Goal: Task Accomplishment & Management: Complete application form

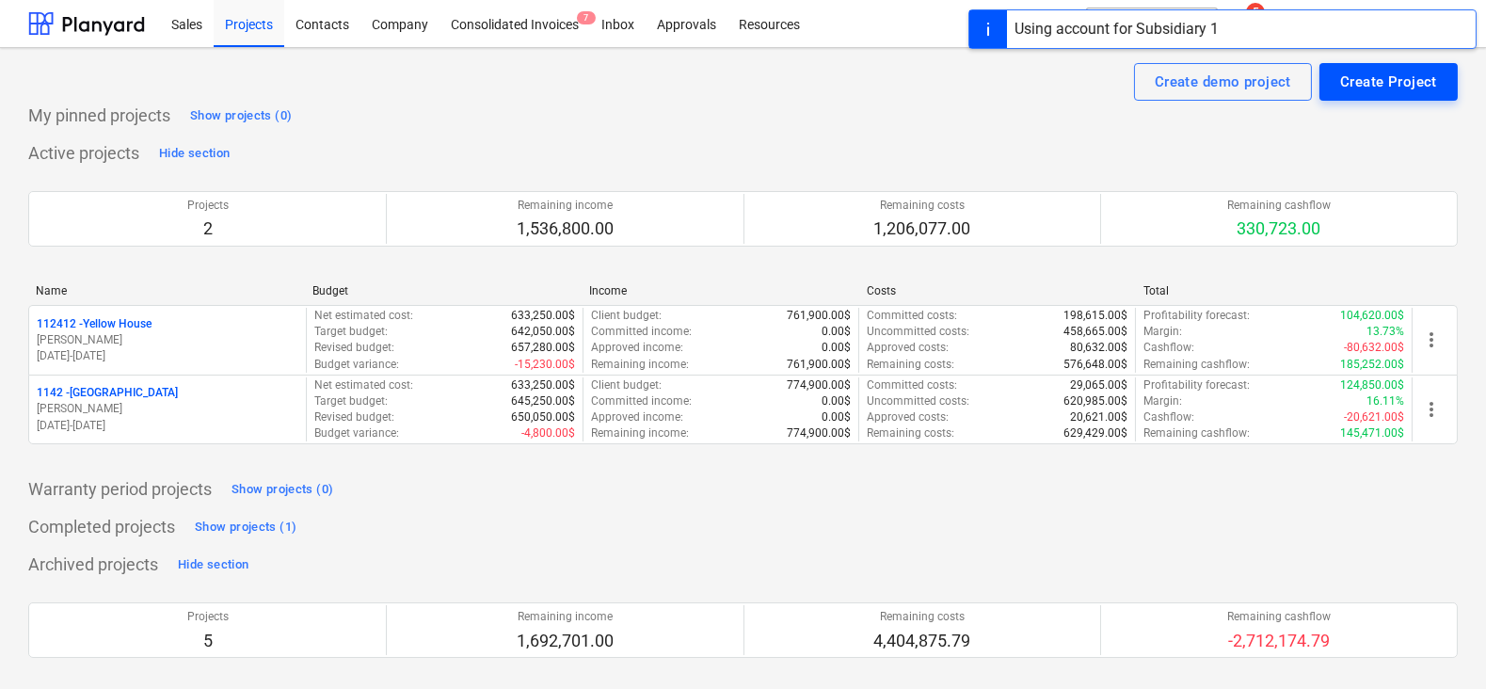
click at [1354, 89] on div "Create Project" at bounding box center [1388, 82] width 97 height 24
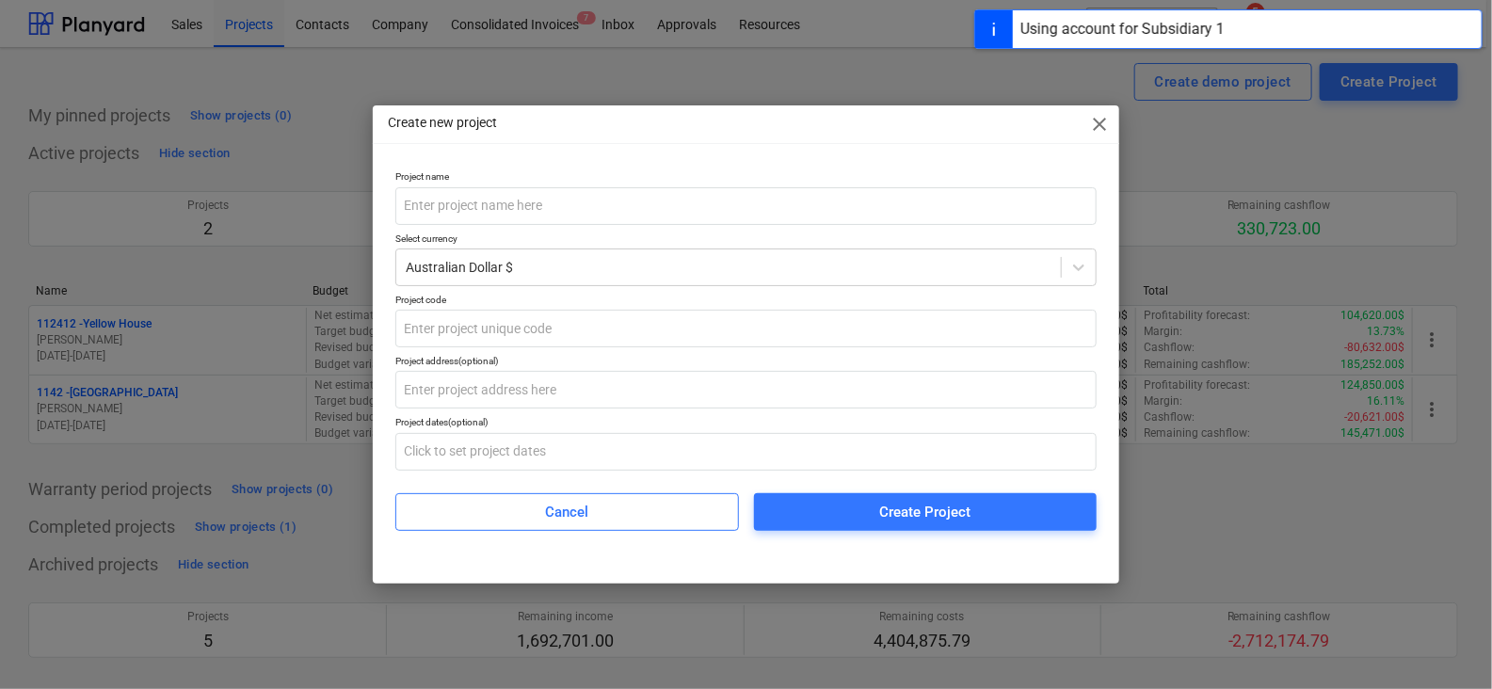
click at [749, 178] on p "Project name" at bounding box center [745, 178] width 701 height 16
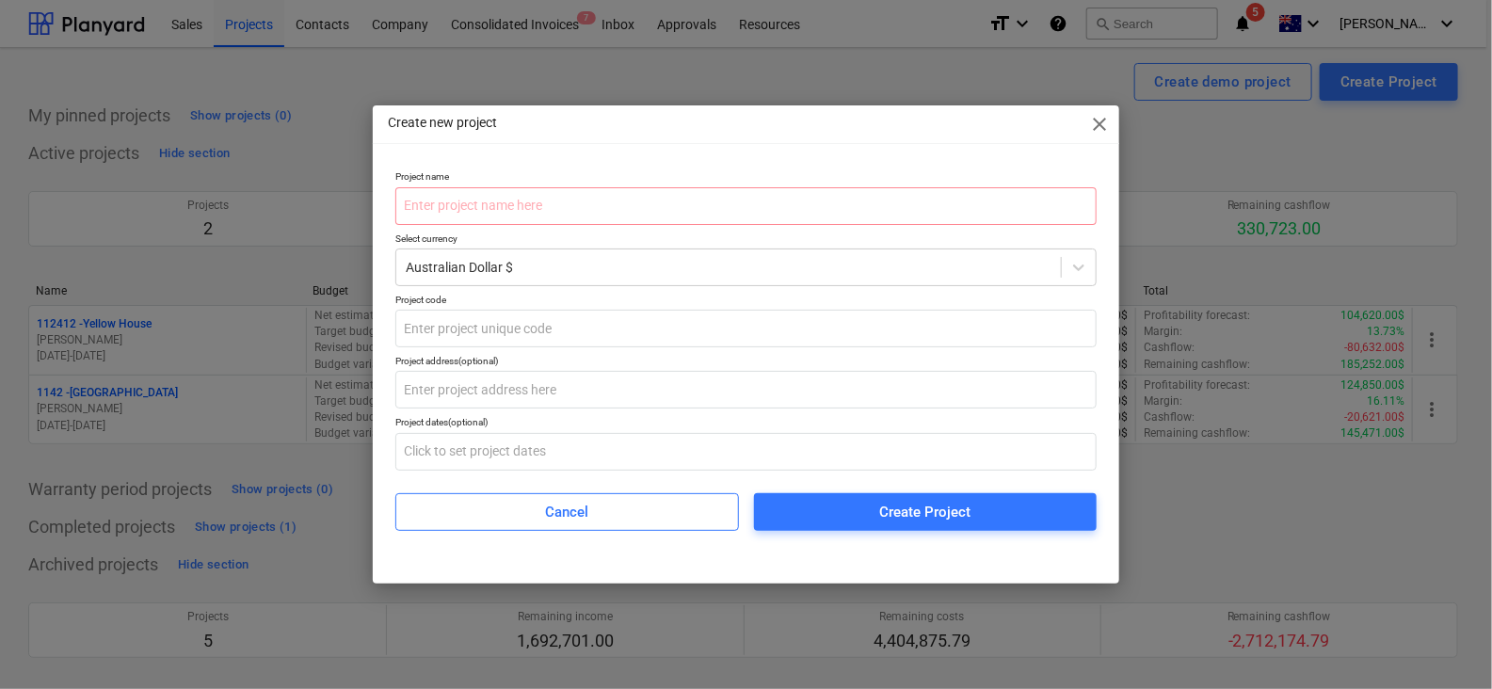
click at [746, 180] on p "Project name" at bounding box center [745, 178] width 701 height 16
click at [735, 203] on input "text" at bounding box center [745, 206] width 701 height 38
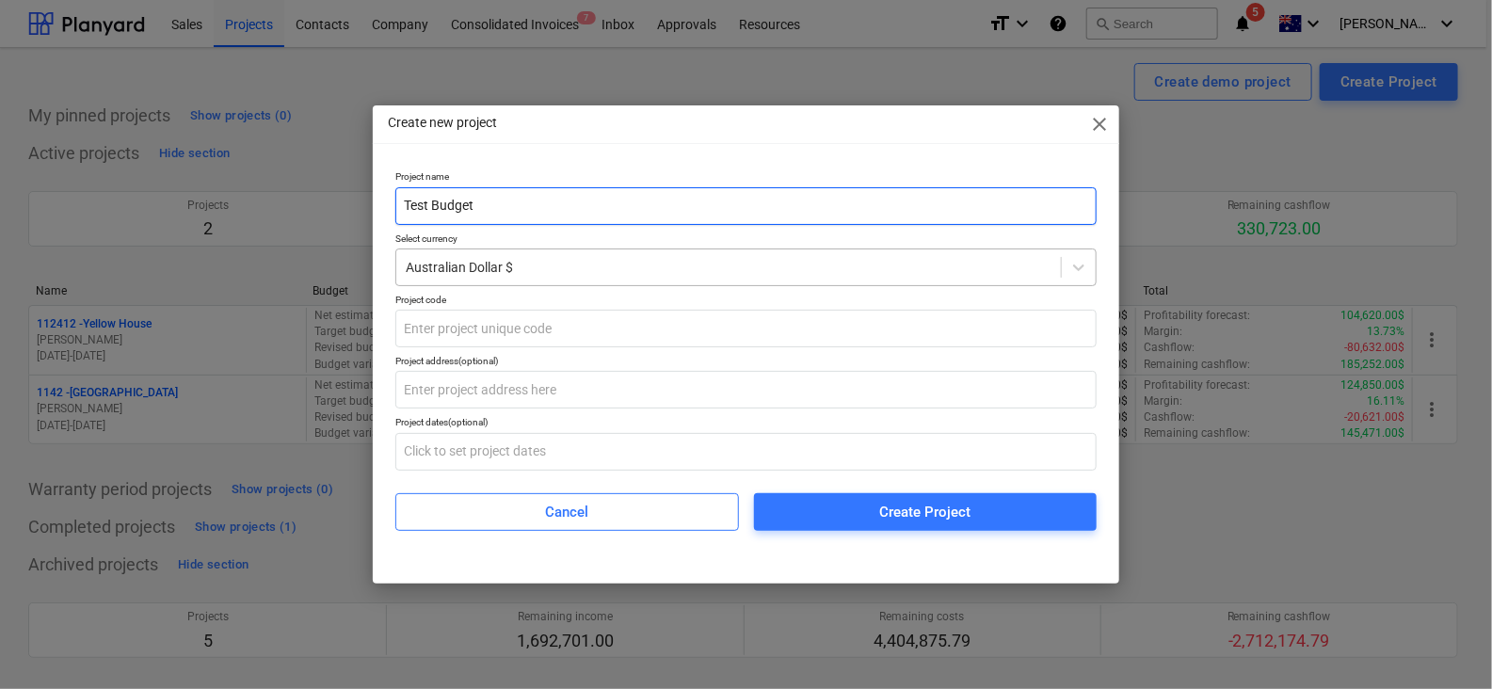
type input "Test Budget"
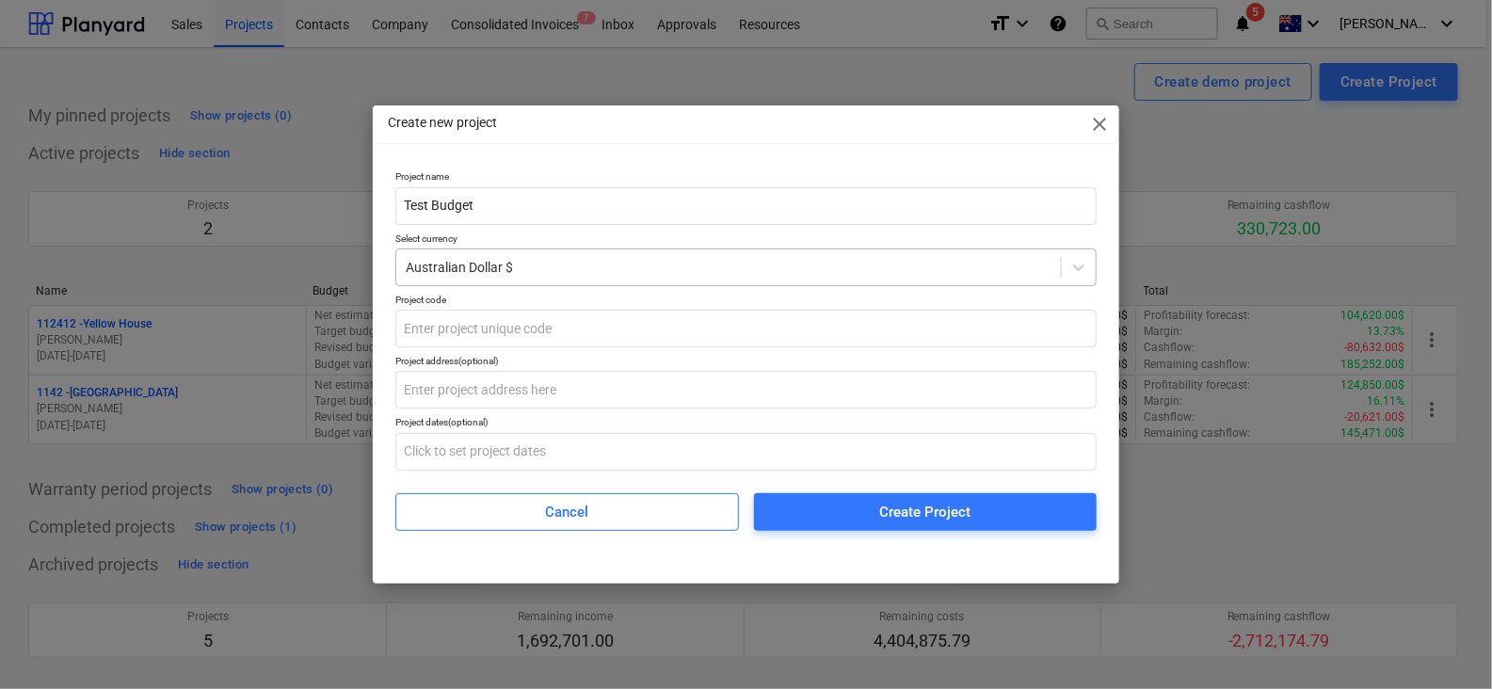
click at [457, 266] on div at bounding box center [729, 267] width 646 height 19
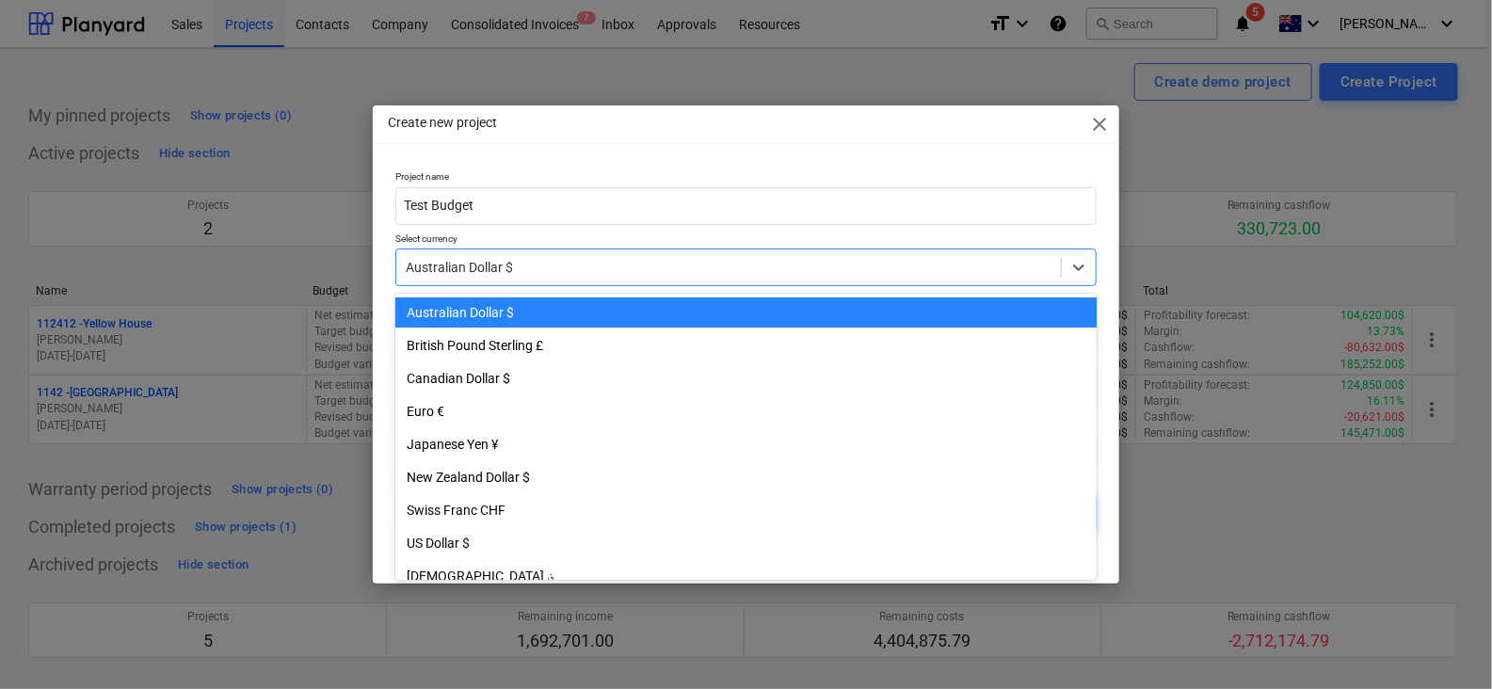
type input "b"
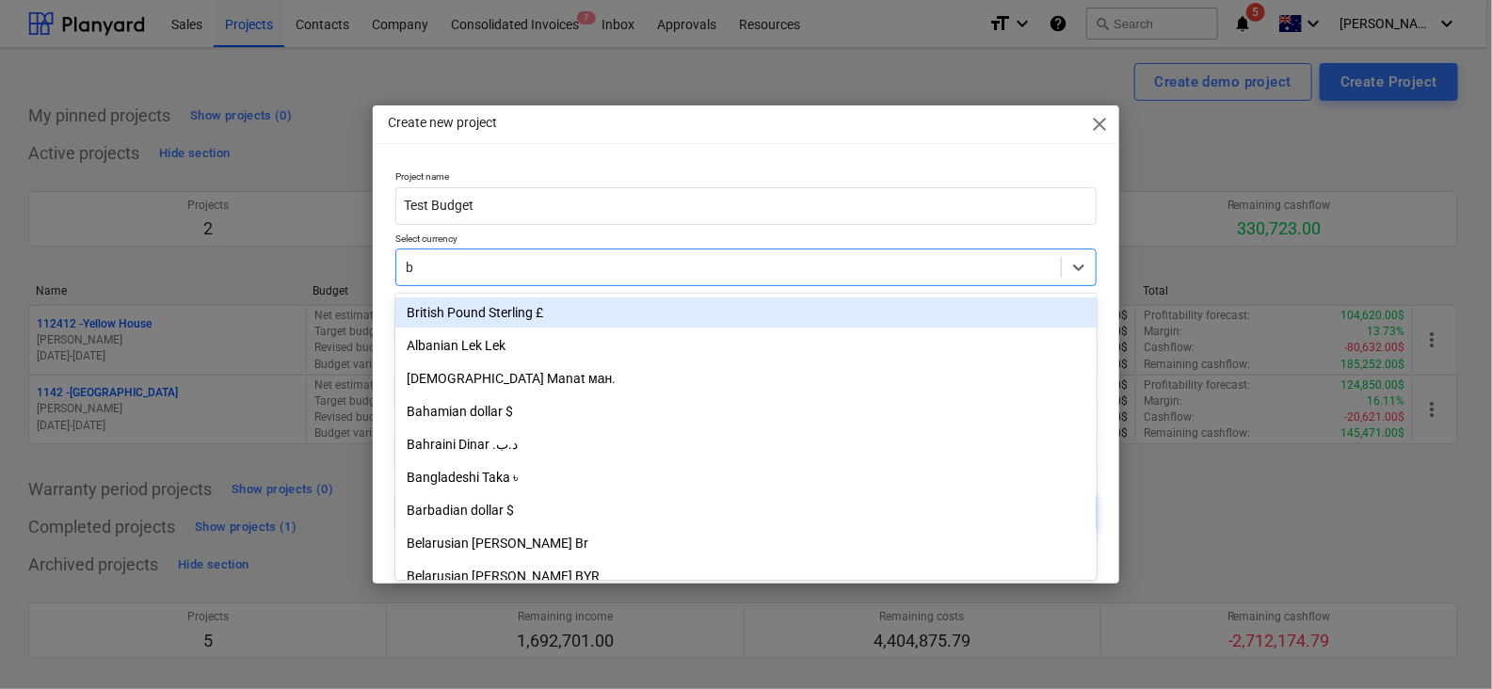
click at [528, 318] on div "British Pound Sterling £" at bounding box center [745, 312] width 701 height 30
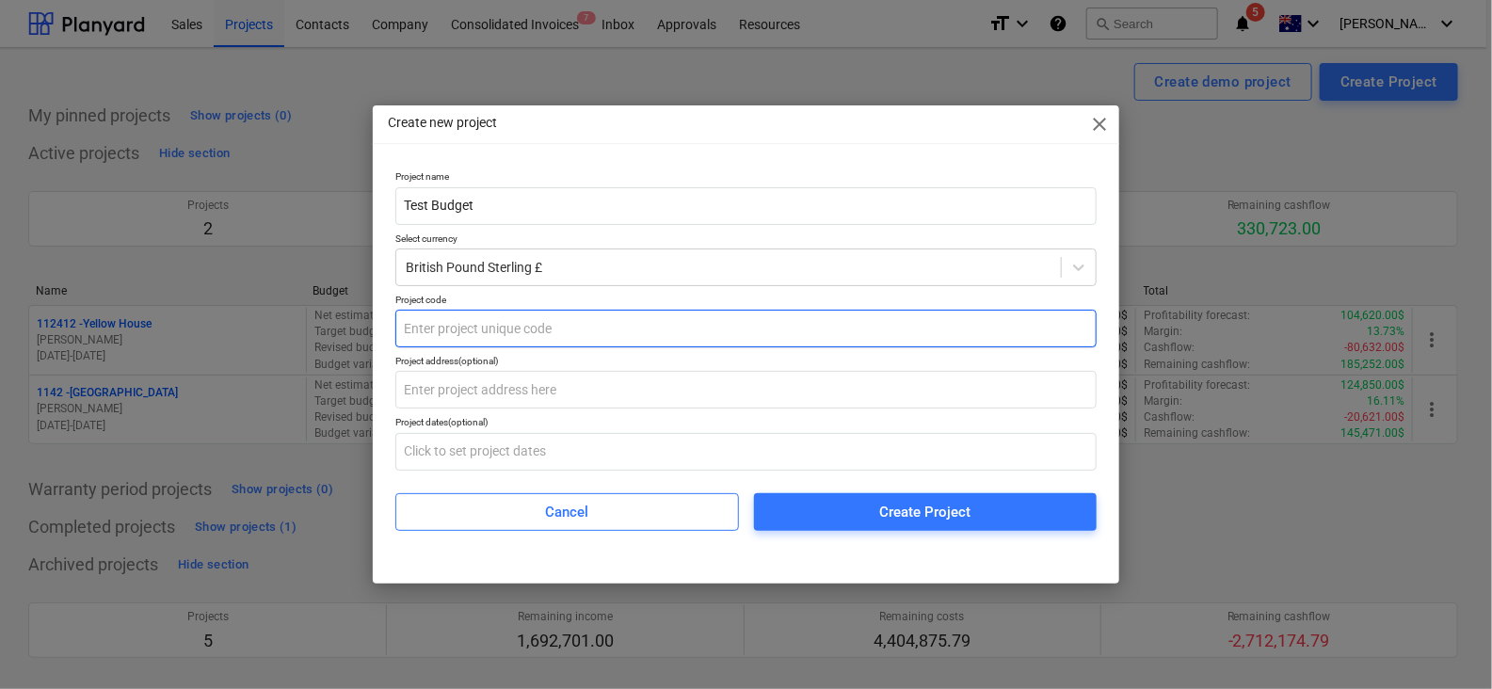
click at [499, 338] on input "text" at bounding box center [745, 329] width 701 height 38
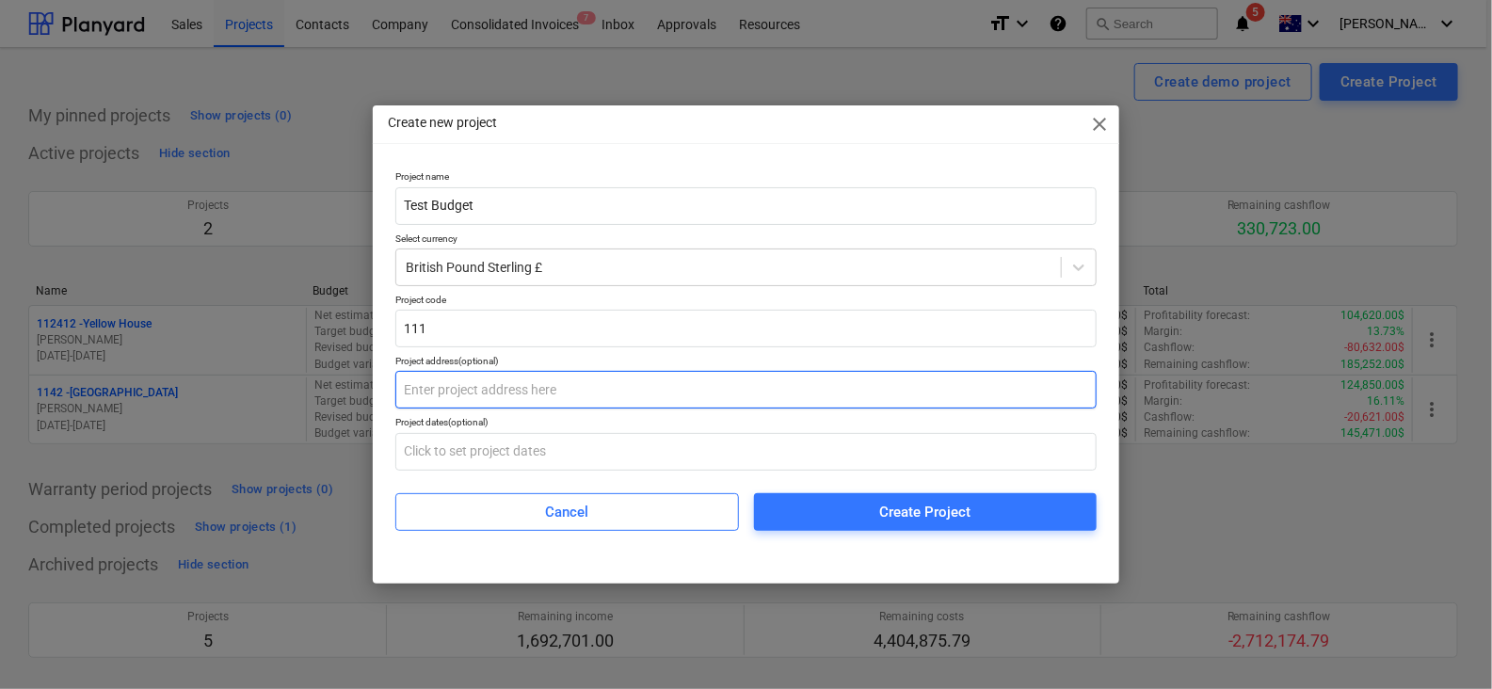
click at [501, 383] on input "text" at bounding box center [745, 390] width 701 height 38
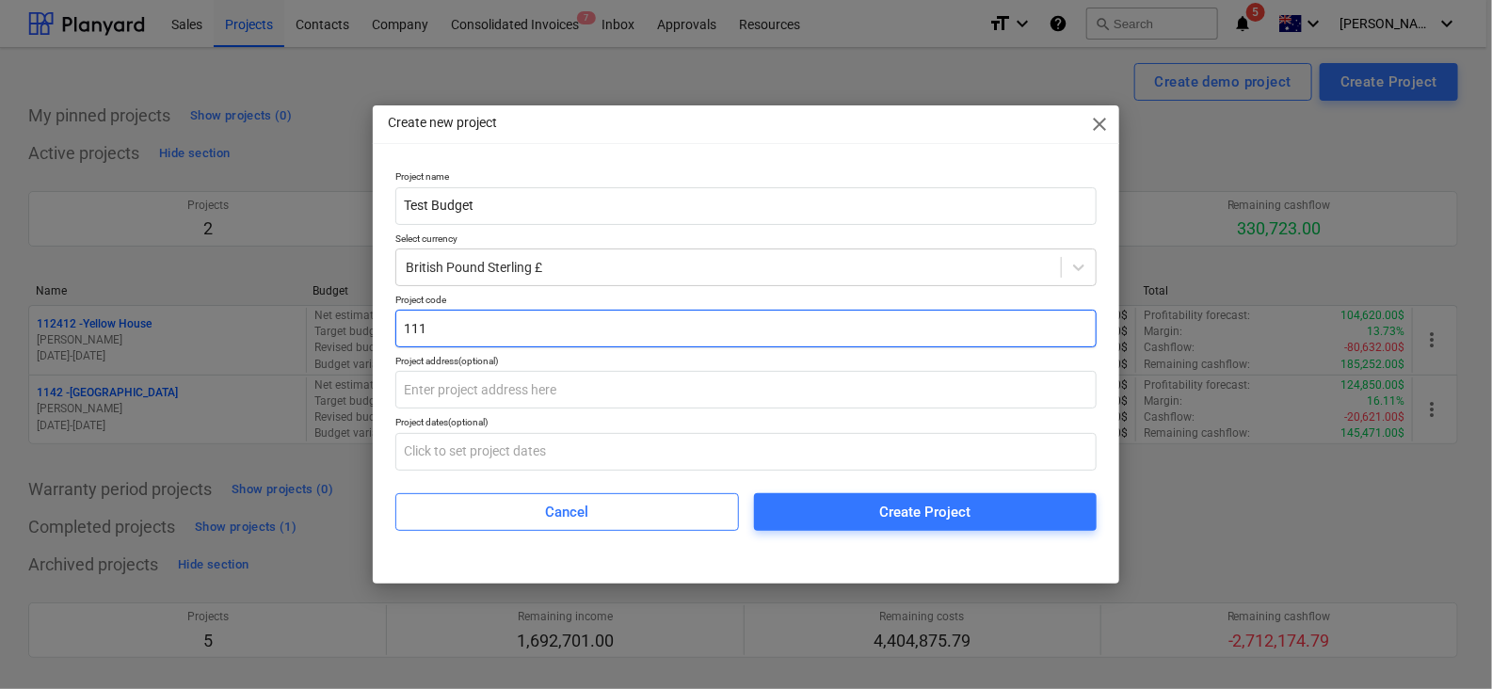
click at [508, 334] on input "111" at bounding box center [745, 329] width 701 height 38
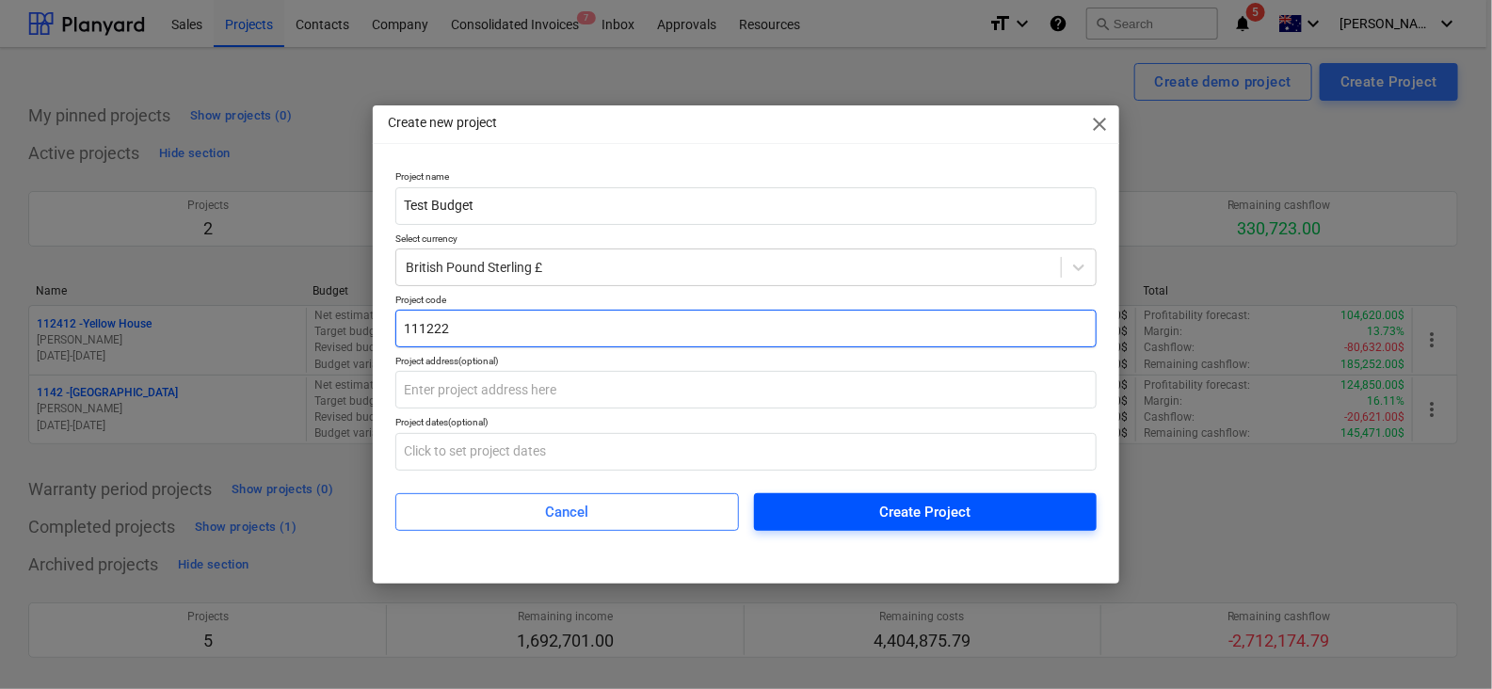
type input "111222"
click at [827, 501] on span "Create Project" at bounding box center [925, 512] width 297 height 24
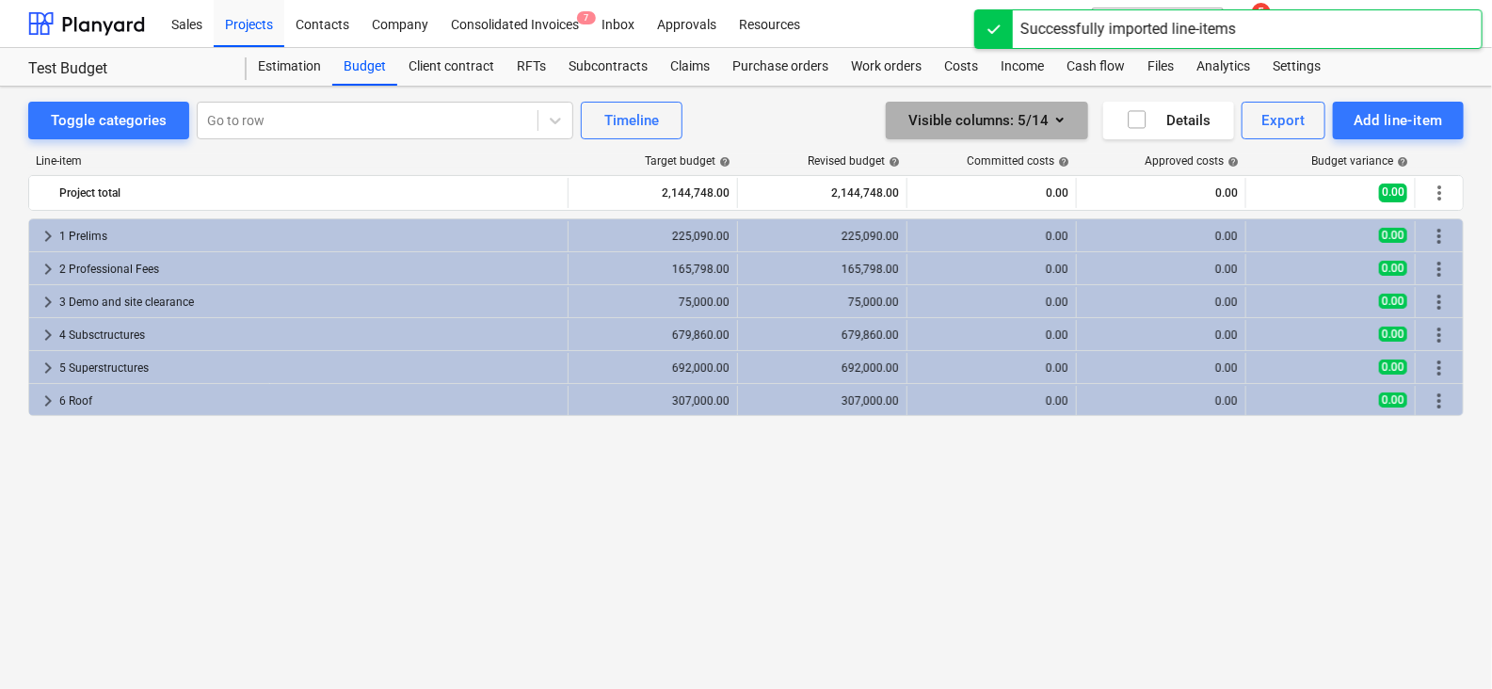
click at [1018, 113] on span "button" at bounding box center [1016, 120] width 4 height 24
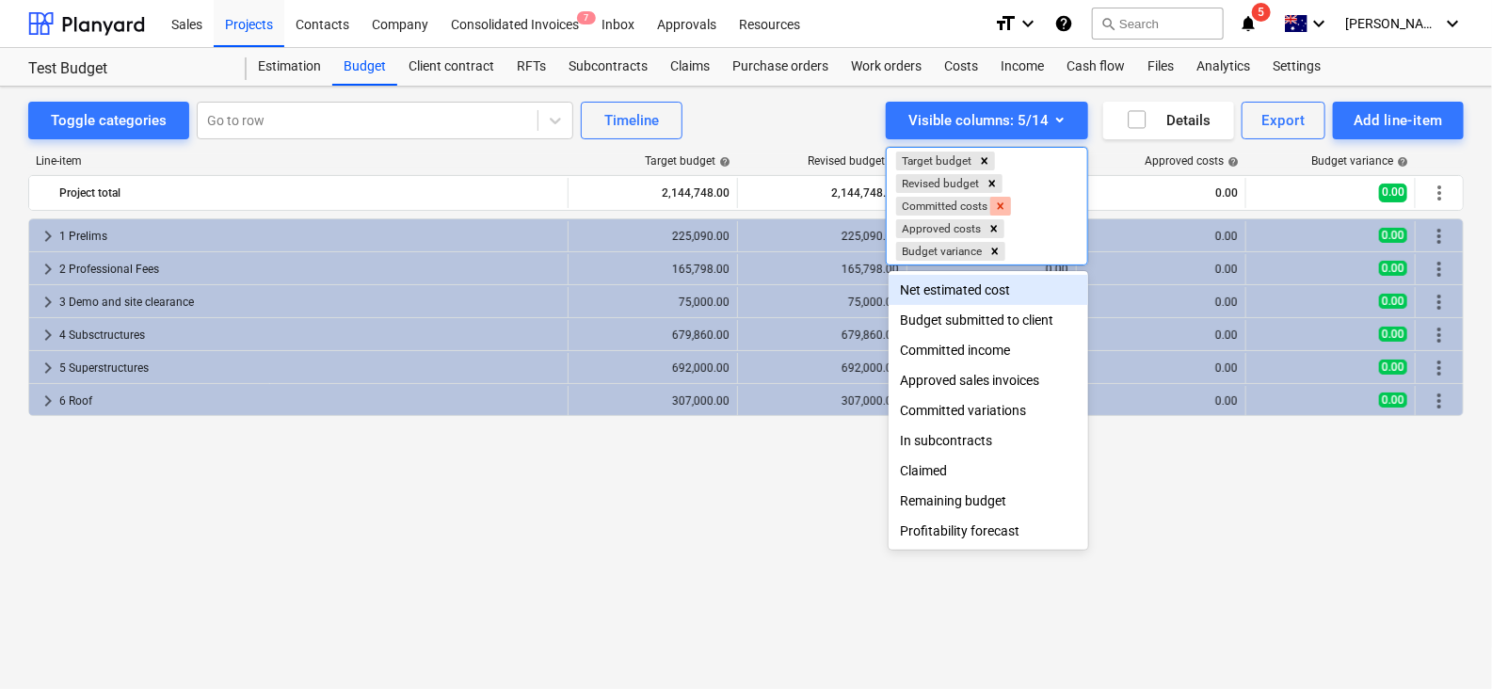
click at [1004, 204] on icon "Remove Committed costs" at bounding box center [1001, 205] width 7 height 7
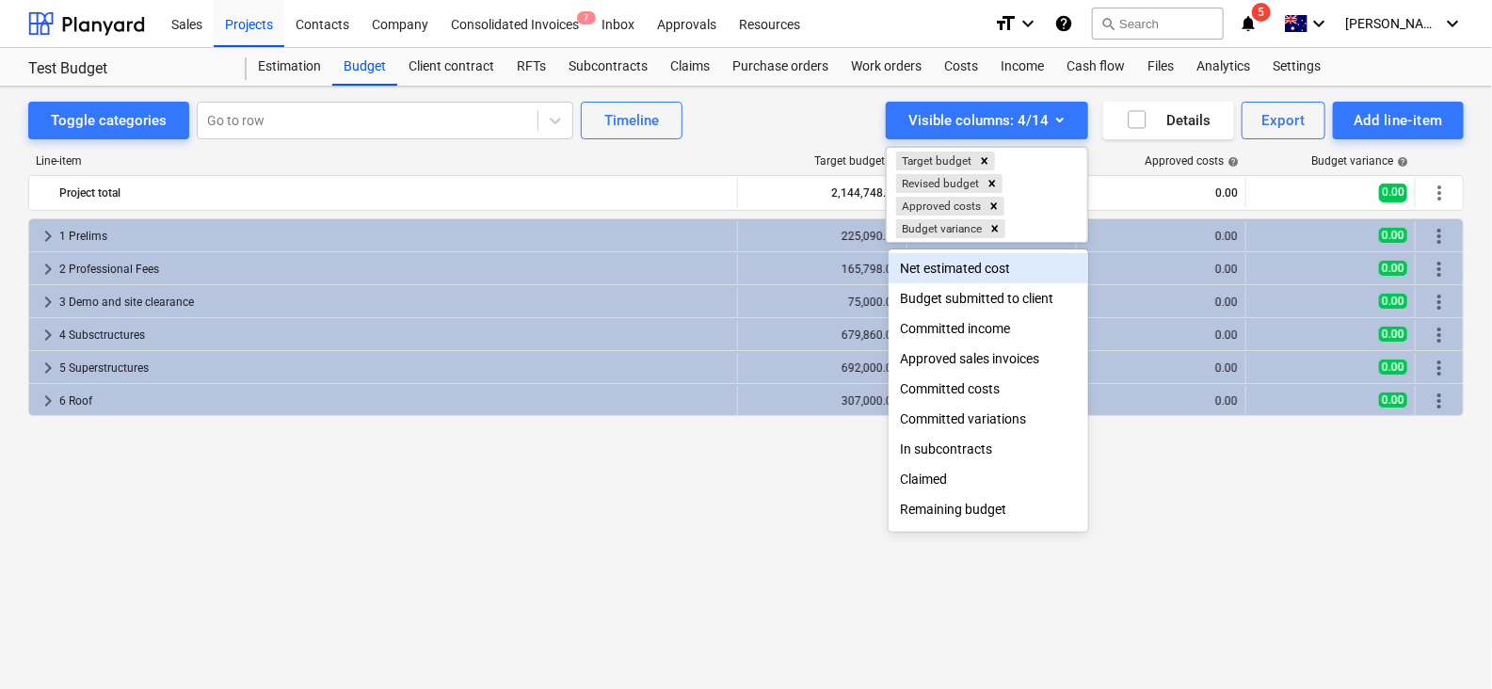
click at [240, 462] on div at bounding box center [746, 344] width 1492 height 689
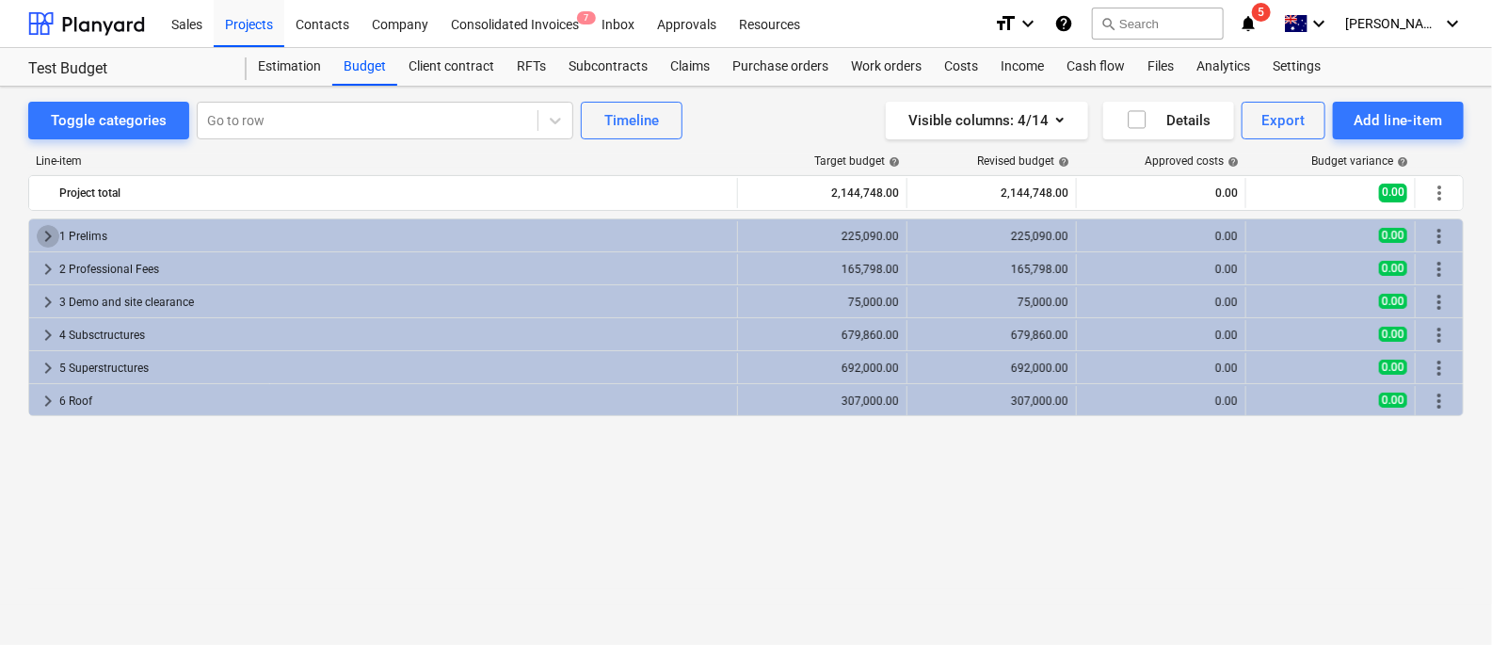
click at [54, 238] on span "keyboard_arrow_right" at bounding box center [48, 236] width 23 height 23
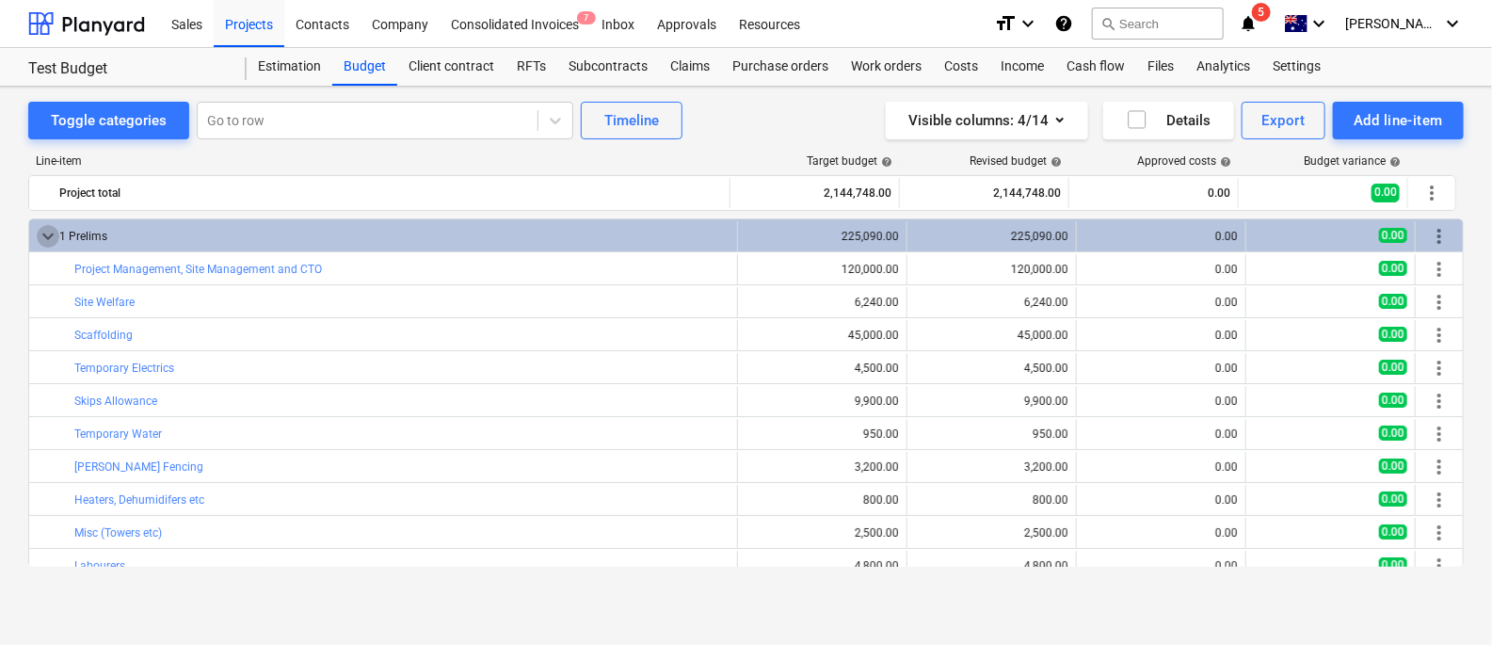
click at [54, 238] on span "keyboard_arrow_down" at bounding box center [48, 236] width 23 height 23
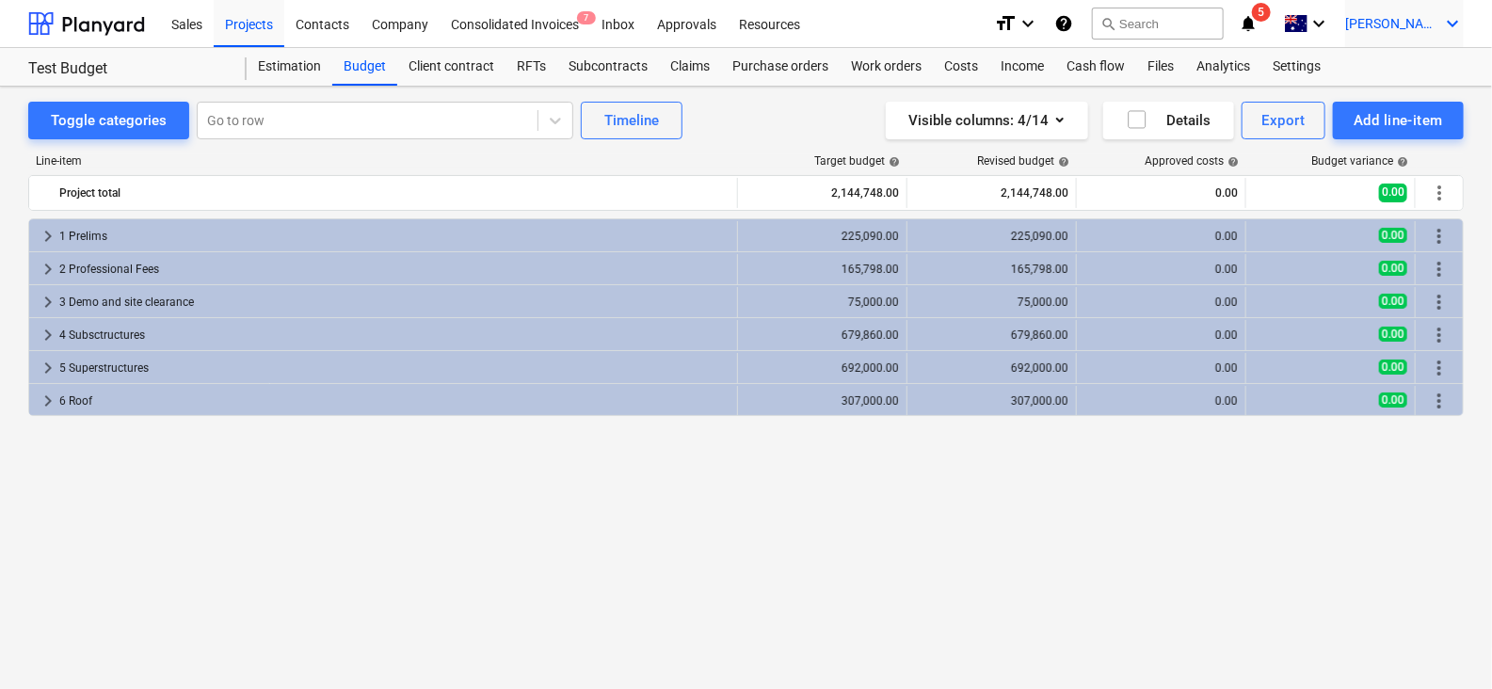
click at [1439, 21] on div "J. Walker keyboard_arrow_down" at bounding box center [1404, 23] width 119 height 47
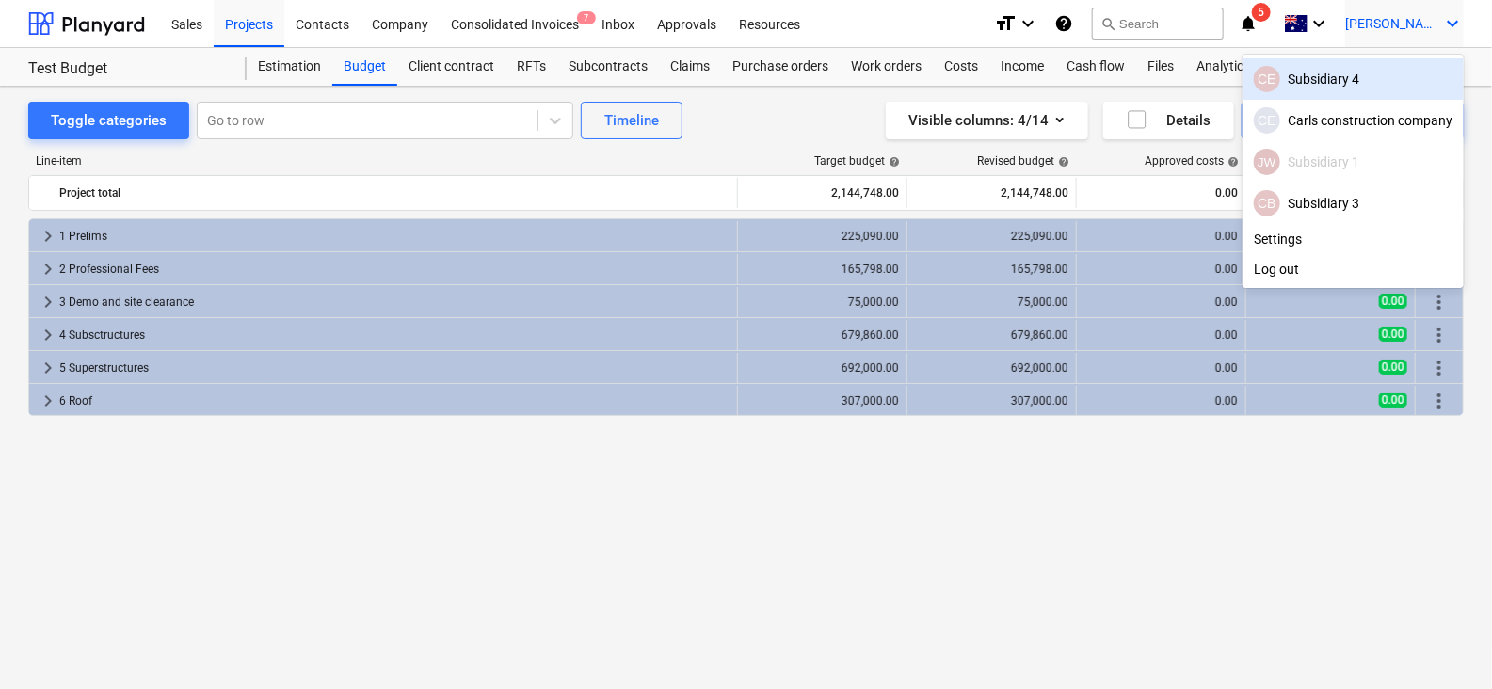
click at [703, 441] on div at bounding box center [746, 344] width 1492 height 689
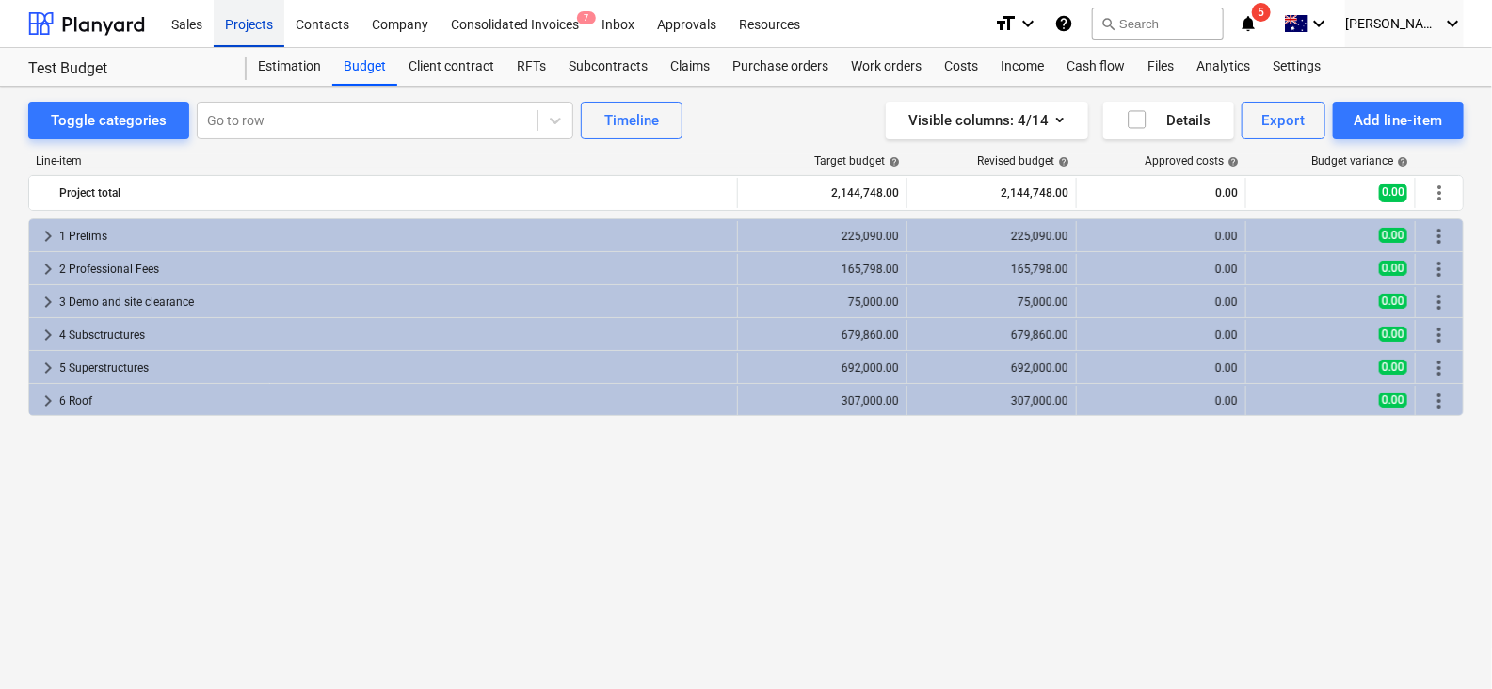
click at [248, 24] on div "Projects" at bounding box center [249, 23] width 71 height 48
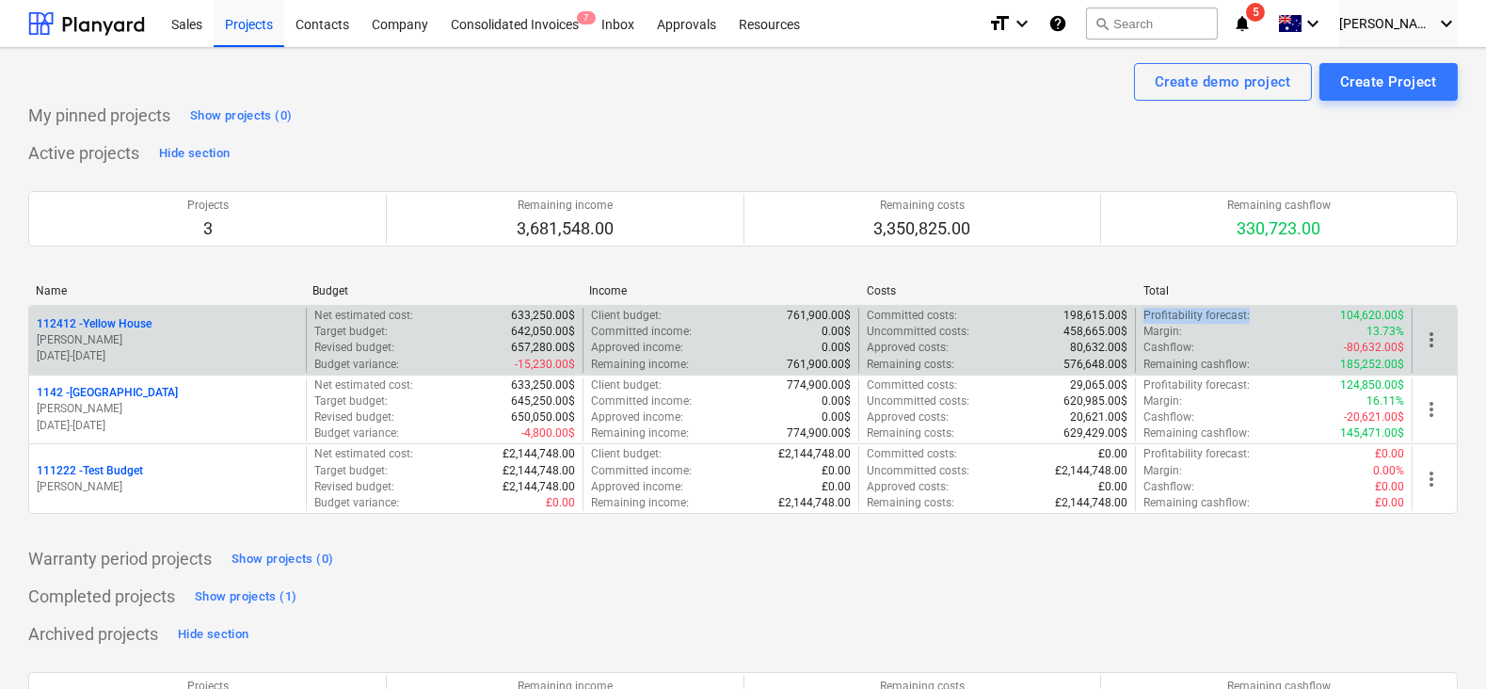
drag, startPoint x: 1144, startPoint y: 315, endPoint x: 1251, endPoint y: 318, distance: 107.4
click at [1251, 318] on div "Profitability forecast : 104,620.00$" at bounding box center [1274, 316] width 261 height 16
click at [136, 334] on p "J. Walker" at bounding box center [168, 340] width 262 height 16
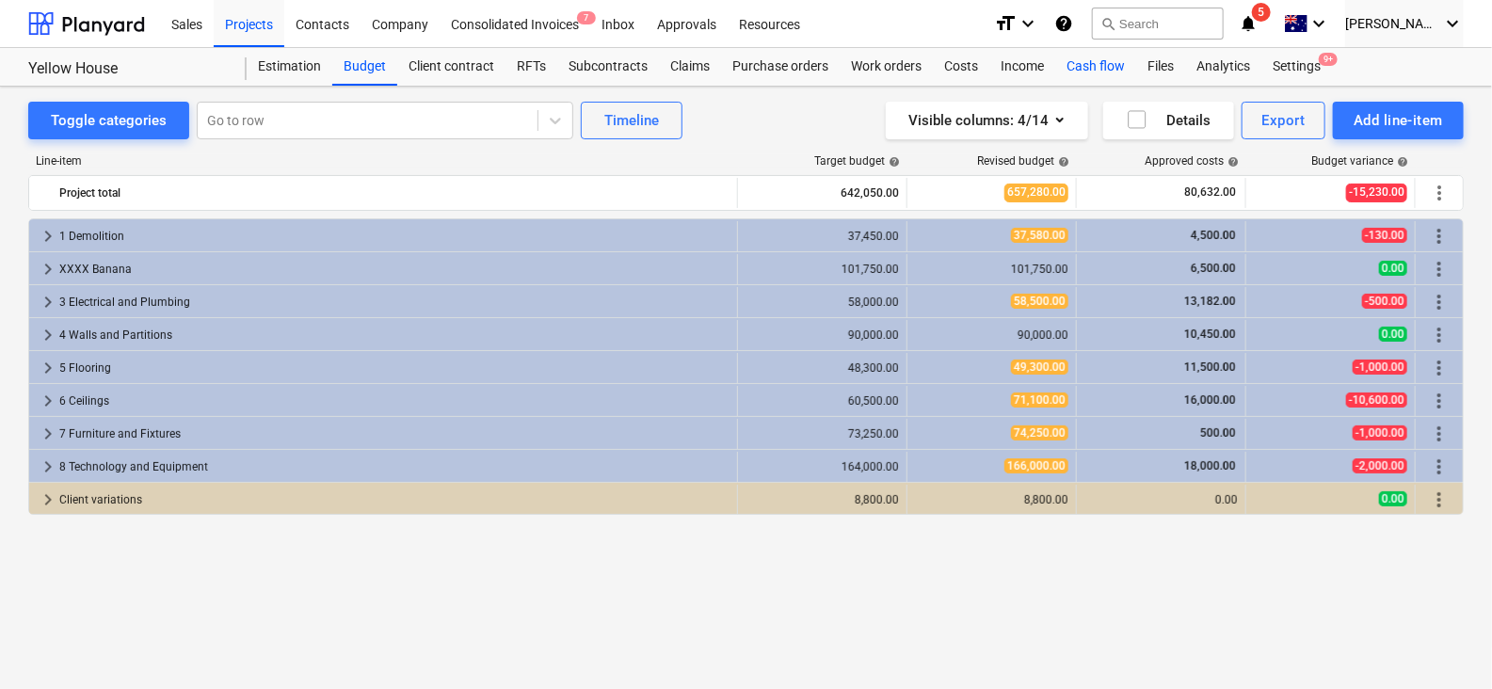
click at [1091, 76] on div "Cash flow" at bounding box center [1095, 67] width 81 height 38
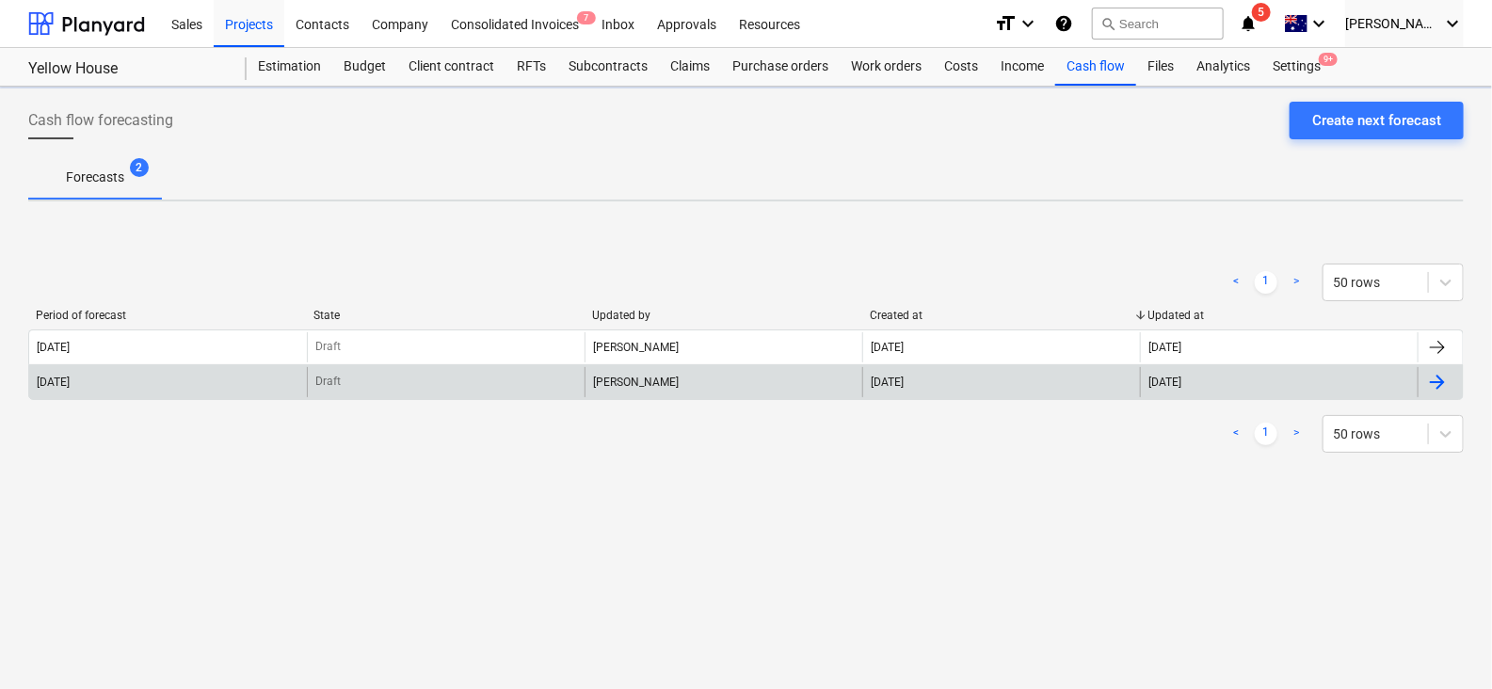
click at [109, 376] on div "2025 June" at bounding box center [168, 382] width 278 height 30
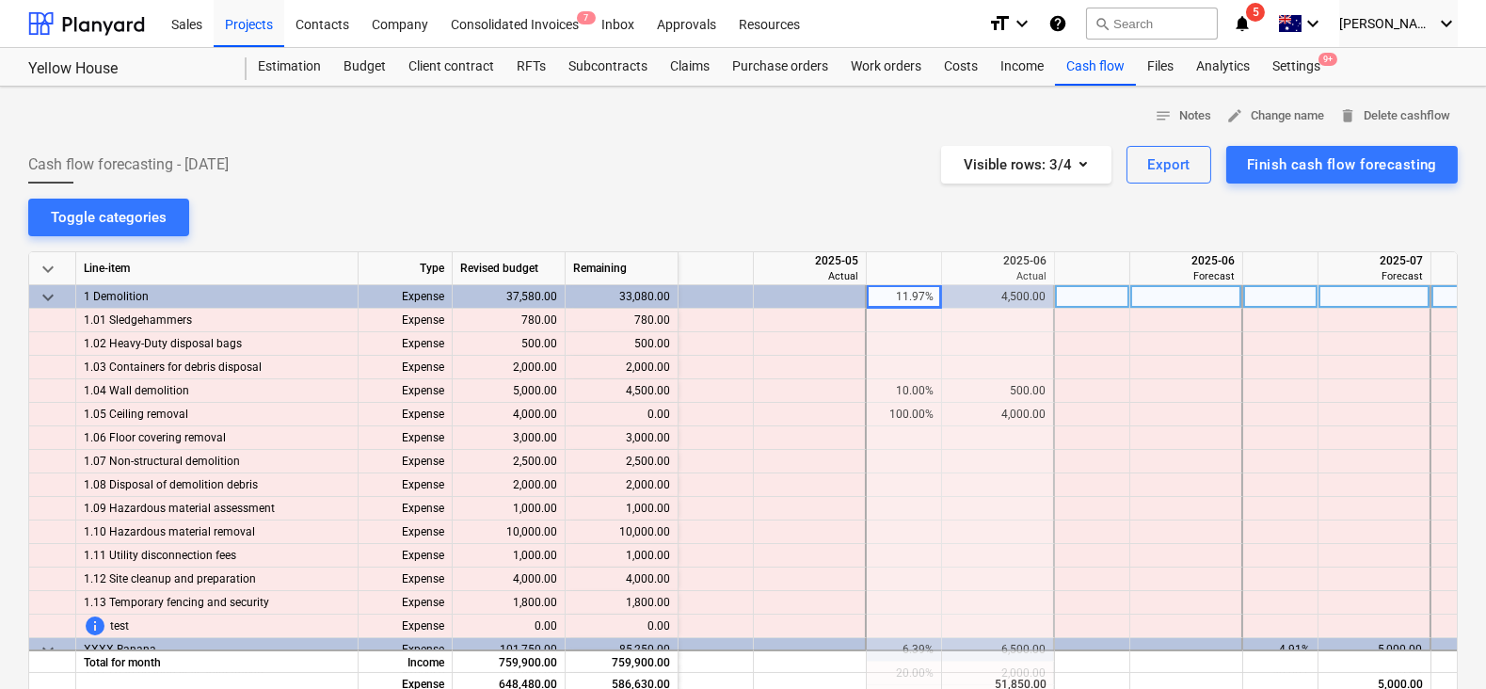
click at [51, 297] on span "keyboard_arrow_down" at bounding box center [48, 297] width 23 height 23
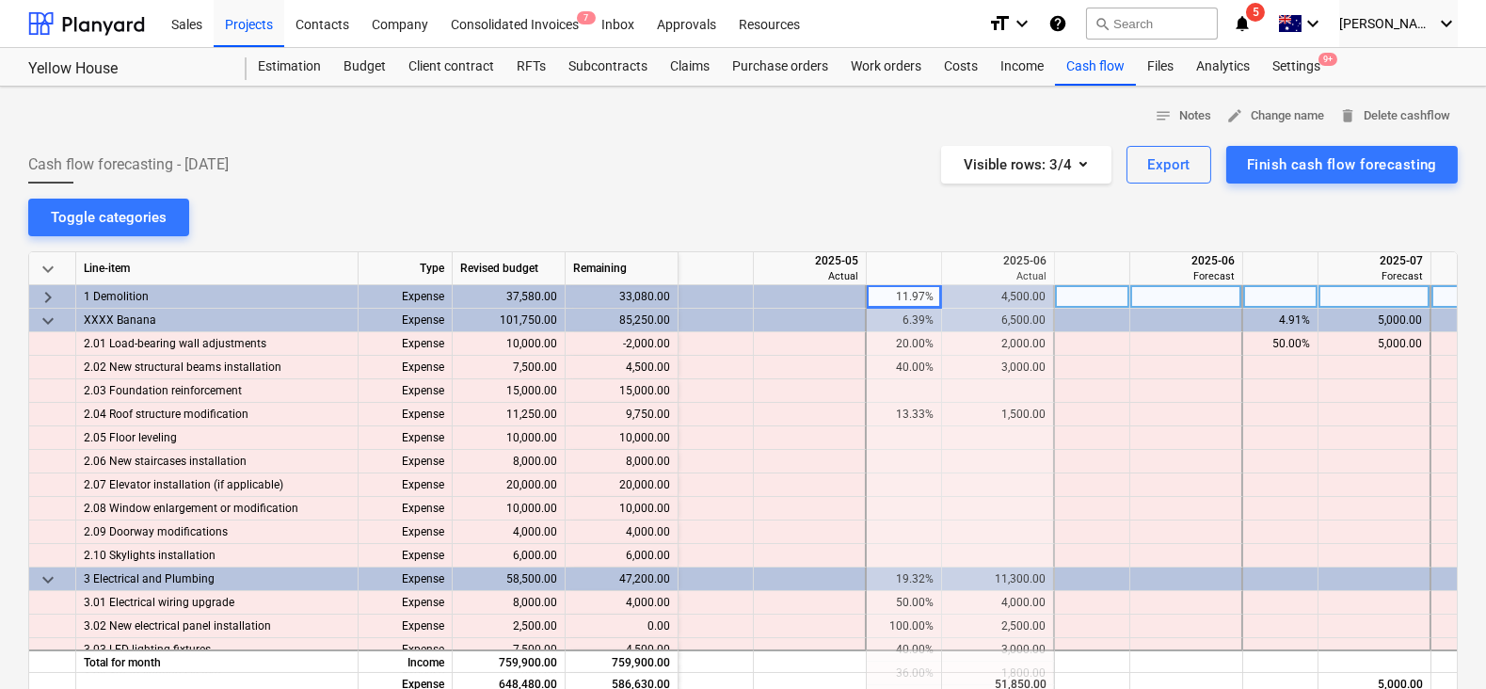
click at [15, 281] on div "notes Notes edit Change name delete Delete cashflow Cash flow forecasting - 202…" at bounding box center [743, 560] width 1486 height 946
click at [44, 265] on span "keyboard_arrow_down" at bounding box center [48, 269] width 23 height 23
